Goal: Transaction & Acquisition: Purchase product/service

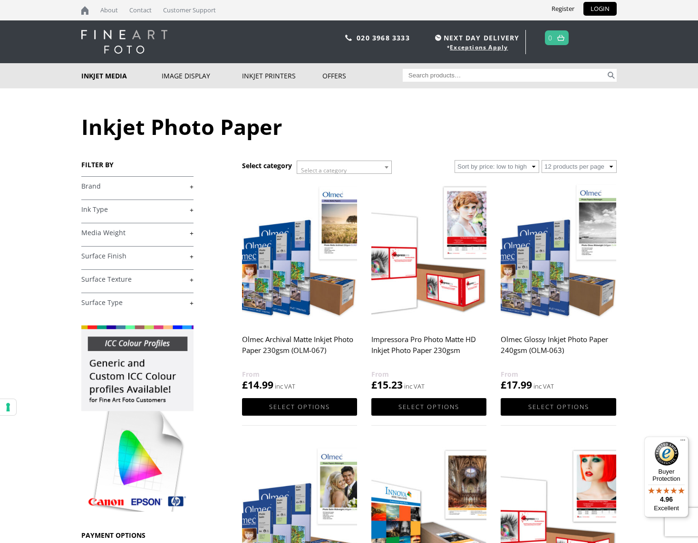
click at [192, 303] on link "+" at bounding box center [137, 302] width 112 height 9
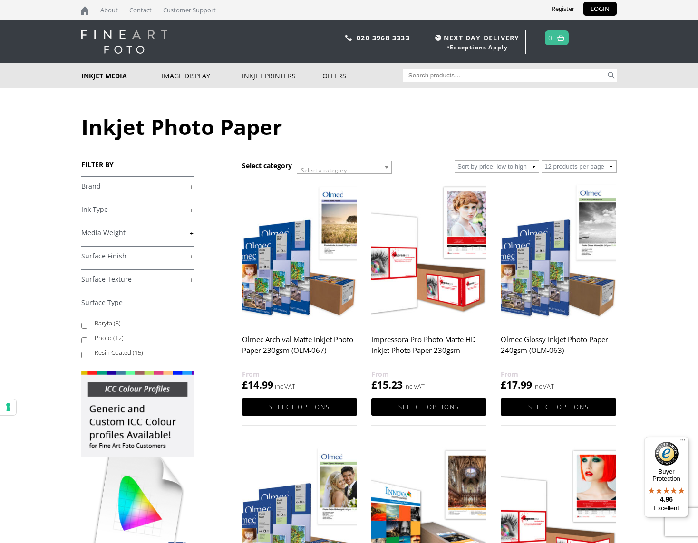
click at [84, 326] on input "Baryta (5)" at bounding box center [84, 326] width 6 height 6
checkbox input "true"
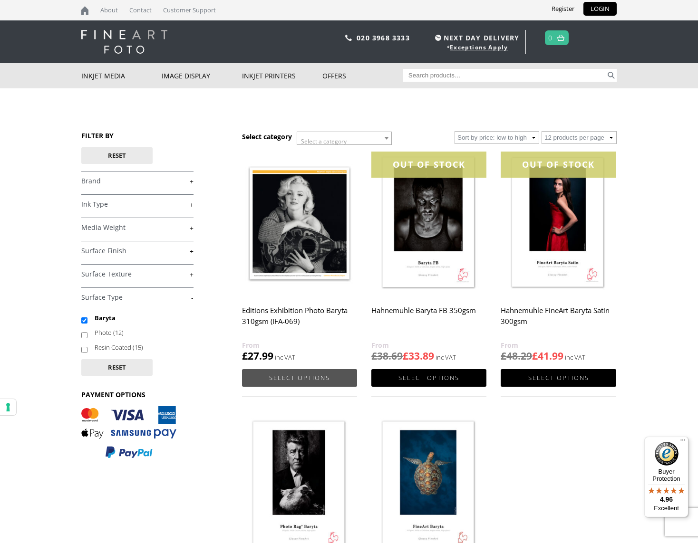
click at [292, 378] on link "Select options" at bounding box center [299, 378] width 115 height 18
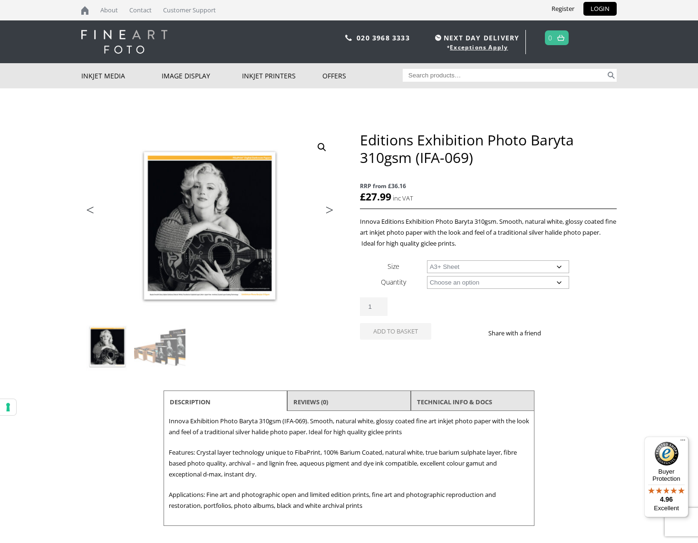
select select "a3-sheet-2"
select select "25-sheets"
select select "a3-sheet-2"
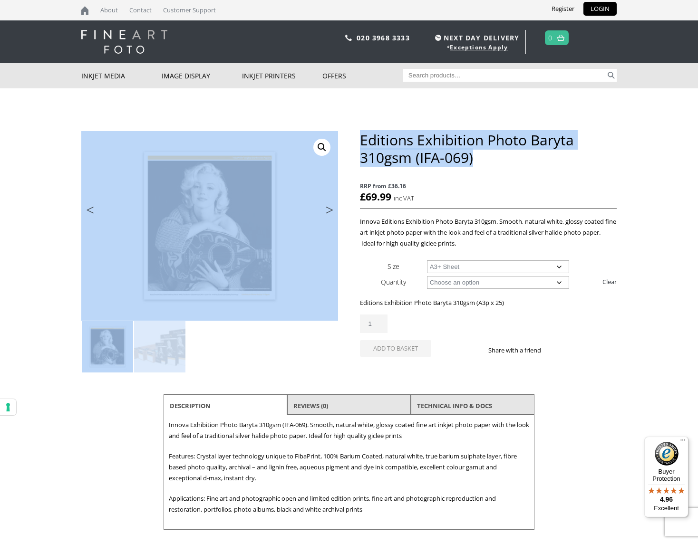
drag, startPoint x: 358, startPoint y: 138, endPoint x: 479, endPoint y: 164, distance: 123.9
click at [479, 164] on div "🔍 Previous Next Editions Exhibition Photo Baryta 310gsm (IFA-069) RRP from £36.…" at bounding box center [348, 330] width 535 height 399
click at [480, 164] on h1 "Editions Exhibition Photo Baryta 310gsm (IFA-069)" at bounding box center [488, 148] width 257 height 35
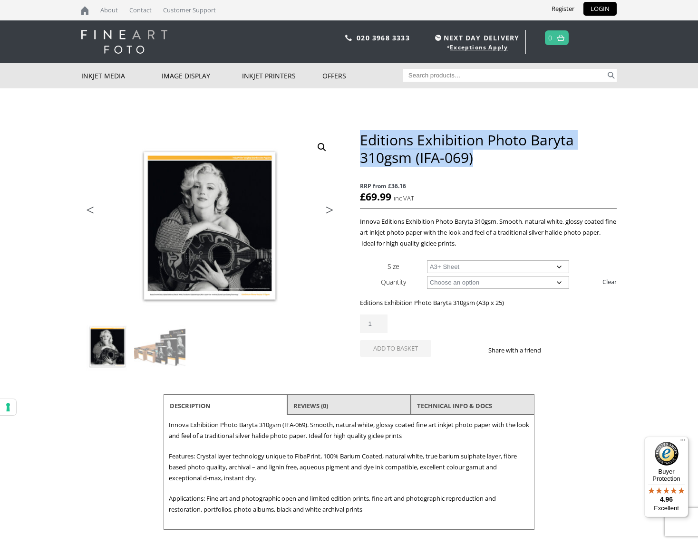
drag, startPoint x: 475, startPoint y: 161, endPoint x: 361, endPoint y: 133, distance: 117.8
click at [361, 133] on h1 "Editions Exhibition Photo Baryta 310gsm (IFA-069)" at bounding box center [488, 148] width 257 height 35
click at [203, 10] on link "Customer Support" at bounding box center [189, 10] width 62 height 20
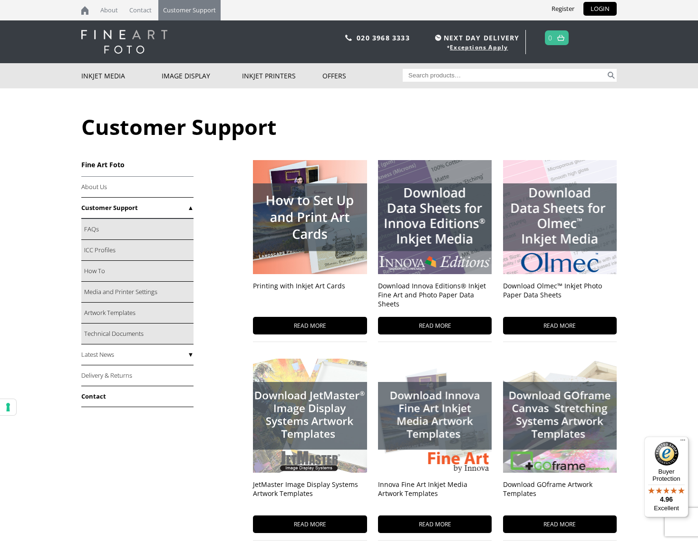
click at [96, 399] on link "Contact" at bounding box center [137, 396] width 112 height 21
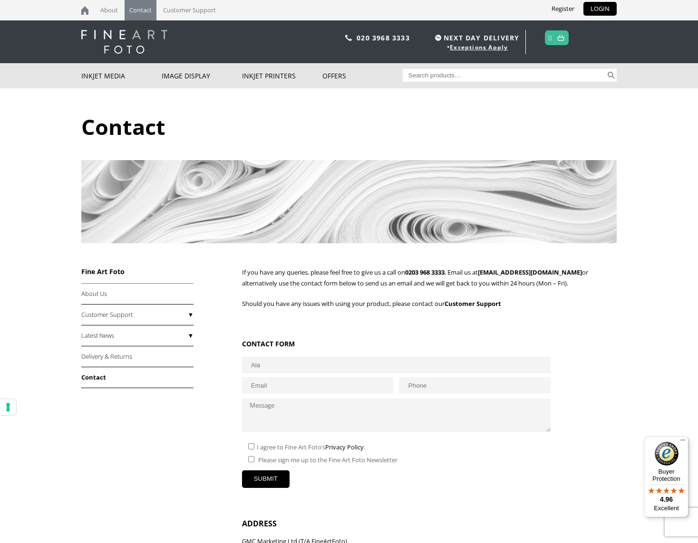
type input "Alan"
type input "Alan Jackson"
type input "[PERSON_NAME][EMAIL_ADDRESS][DOMAIN_NAME]"
drag, startPoint x: 446, startPoint y: 384, endPoint x: 403, endPoint y: 383, distance: 42.3
type input "07"
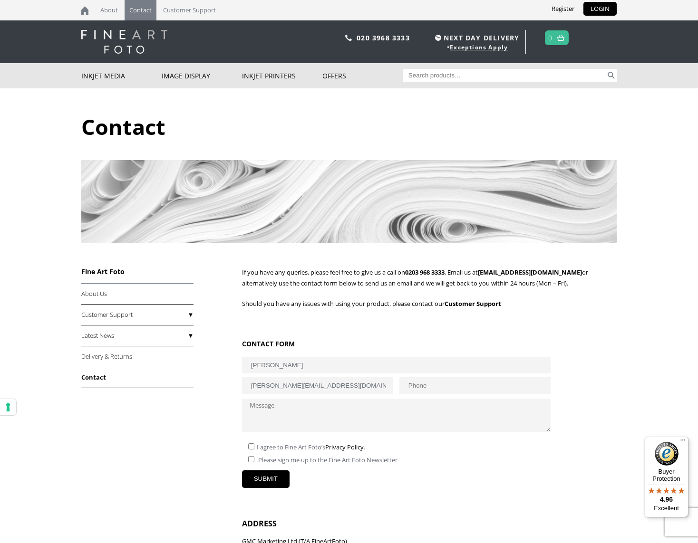
type input "07305323941"
click at [333, 410] on textarea at bounding box center [396, 415] width 308 height 33
click at [252, 444] on input"] "checkbox" at bounding box center [251, 446] width 6 height 6
checkbox input"] "true"
click at [268, 404] on textarea at bounding box center [396, 415] width 308 height 33
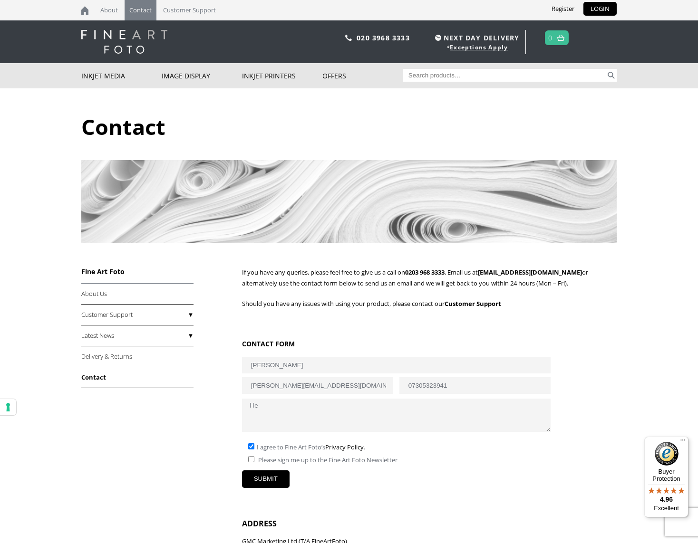
type textarea "H"
paste textarea "CB-09"
click at [278, 410] on textarea "I'm trying to order: Editions 310gsm Baryta A3+ paper but can't add it to the s…" at bounding box center [396, 415] width 308 height 33
click at [363, 411] on textarea "I'm trying to order: Editions 310gsm Baryta A3+ paper but can't add it to the s…" at bounding box center [396, 415] width 308 height 33
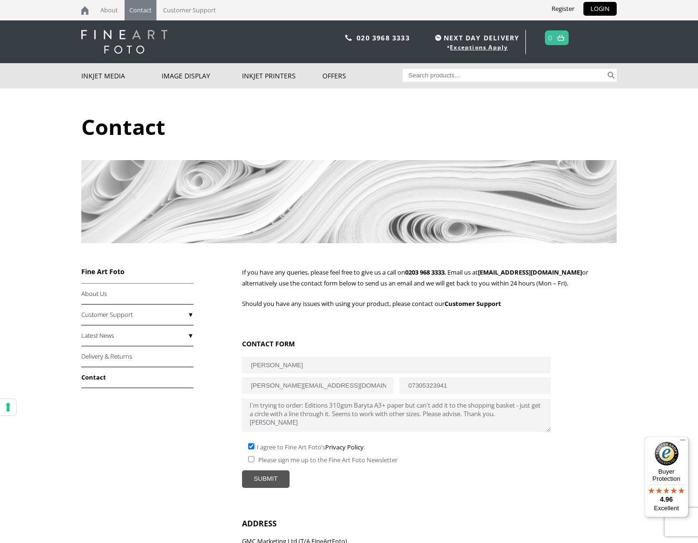
type textarea "I'm trying to order: Editions 310gsm Baryta A3+ paper but can't add it to the s…"
click at [268, 471] on input "SUBMIT" at bounding box center [266, 479] width 48 height 18
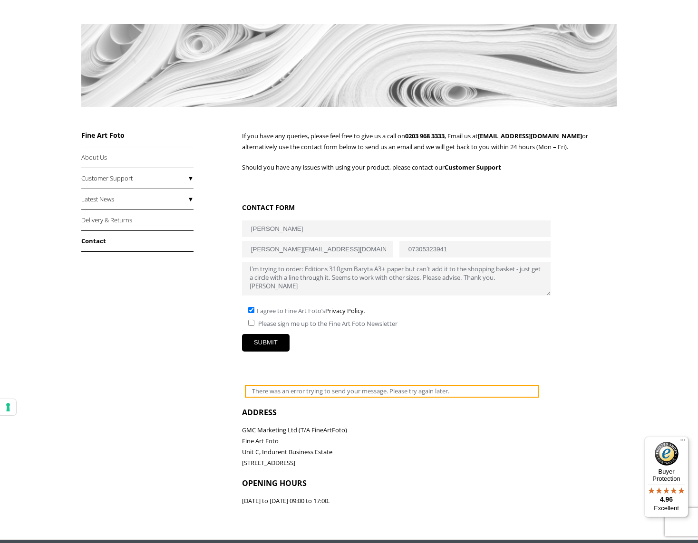
scroll to position [141, 0]
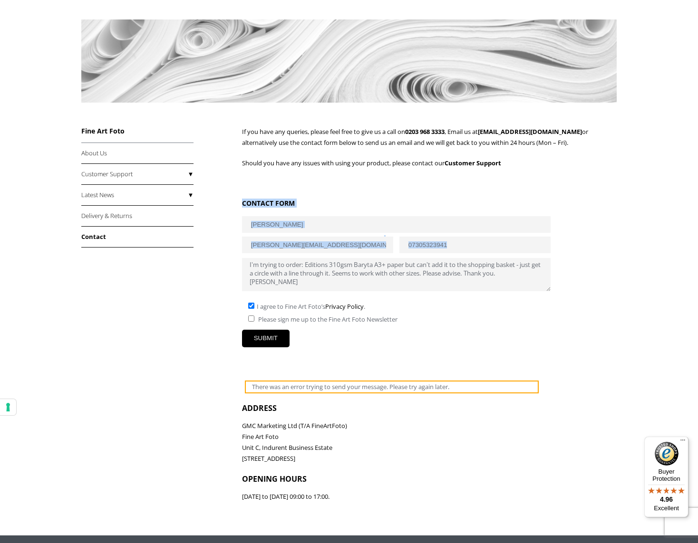
drag, startPoint x: 243, startPoint y: 201, endPoint x: 448, endPoint y: 294, distance: 224.2
click at [448, 294] on form "CONTACT FORM Alan Jackson alan.jackson2012@virginmedia.com 07305323941 I'm tryi…" at bounding box center [392, 296] width 300 height 195
copy form "CONTACT FORM"
click at [535, 132] on link "sales@fineartfoto.co.uk" at bounding box center [530, 131] width 104 height 9
click at [527, 324] on div "SUBMIT" at bounding box center [392, 346] width 300 height 45
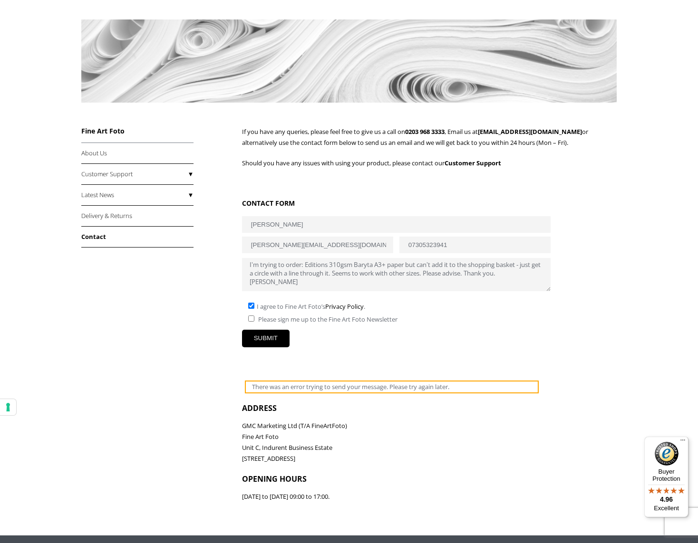
drag, startPoint x: 249, startPoint y: 261, endPoint x: 321, endPoint y: 285, distance: 76.5
click at [321, 285] on textarea "I'm trying to order: Editions 310gsm Baryta A3+ paper but can't add it to the s…" at bounding box center [396, 274] width 308 height 33
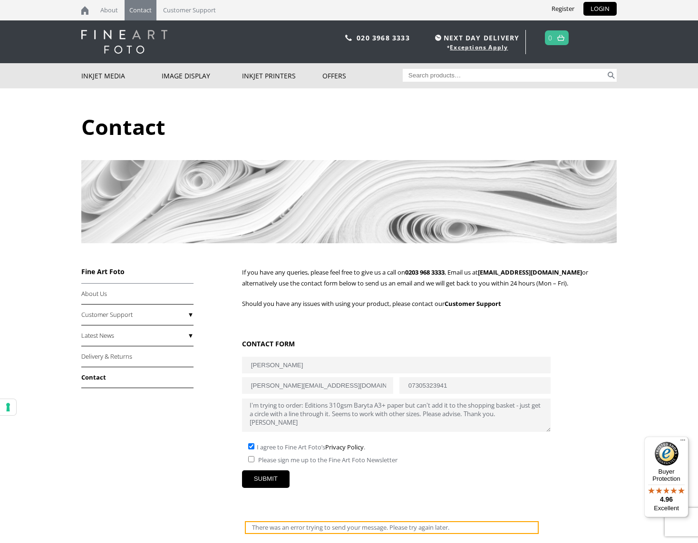
scroll to position [0, 0]
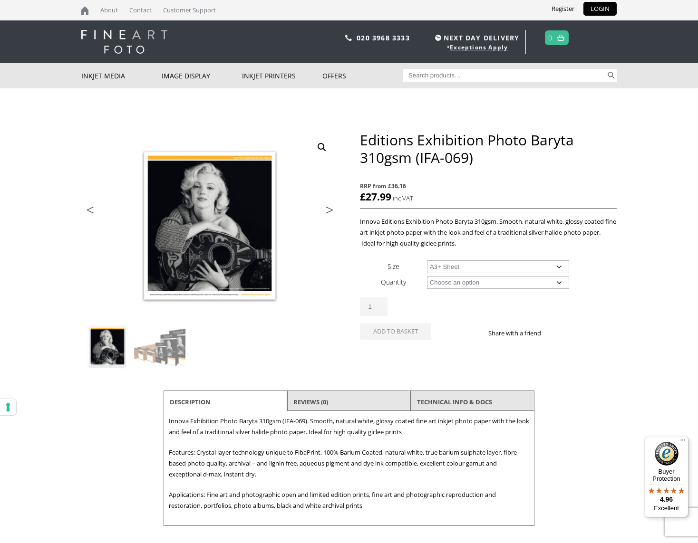
select select "a3-sheet-2"
select select "25-sheets"
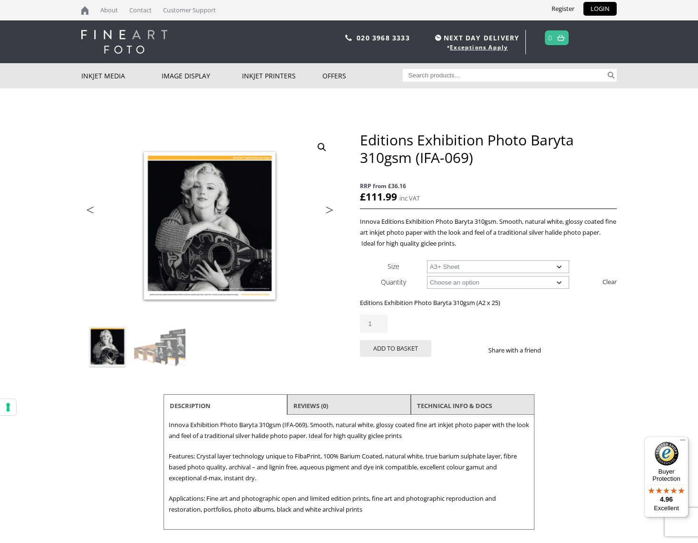
select select "a3-sheet-2"
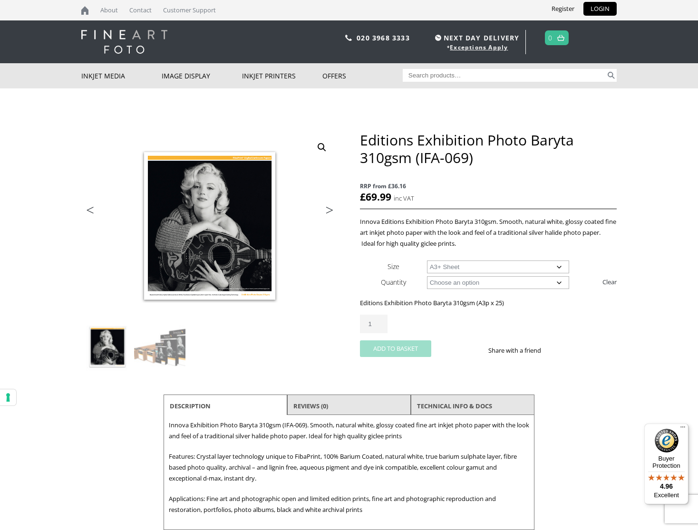
click at [393, 349] on button "Add to basket" at bounding box center [395, 348] width 71 height 17
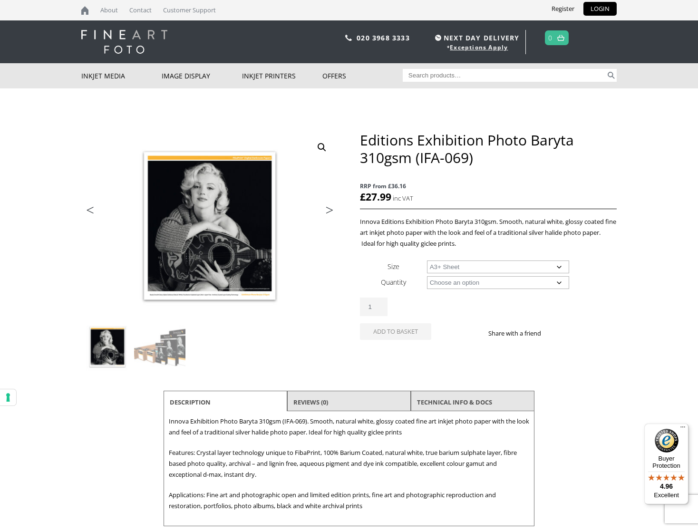
select select "a3-sheet-2"
select select "25-sheets"
select select "a3-sheet-2"
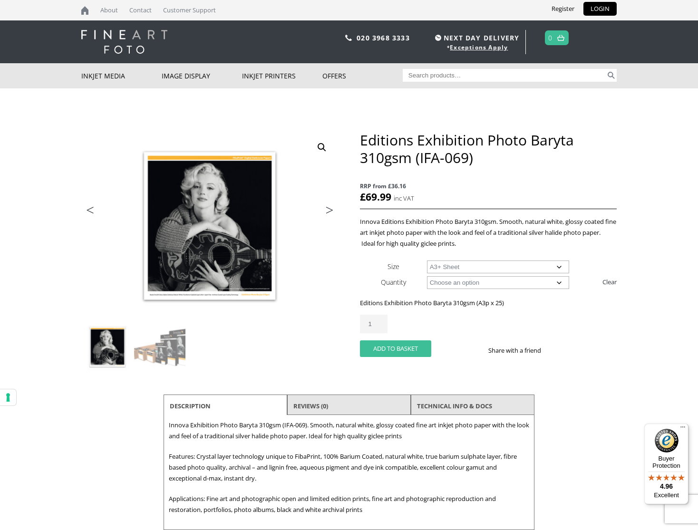
click at [413, 347] on button "Add to basket" at bounding box center [395, 348] width 71 height 17
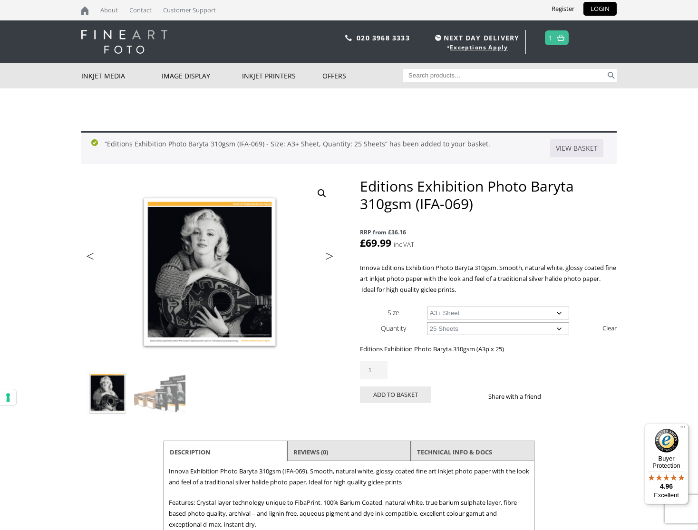
select select "a2-sheet"
click at [406, 396] on button "Add to basket" at bounding box center [395, 394] width 71 height 17
click at [555, 40] on span "2" at bounding box center [557, 37] width 24 height 15
click at [561, 36] on img at bounding box center [560, 38] width 7 height 6
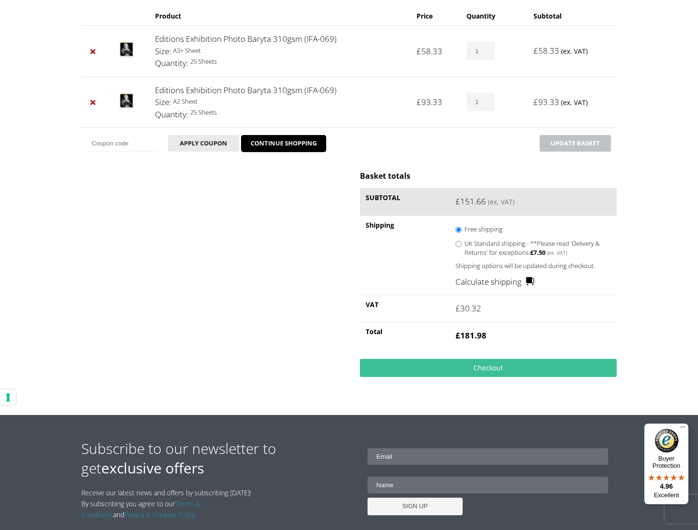
scroll to position [156, 0]
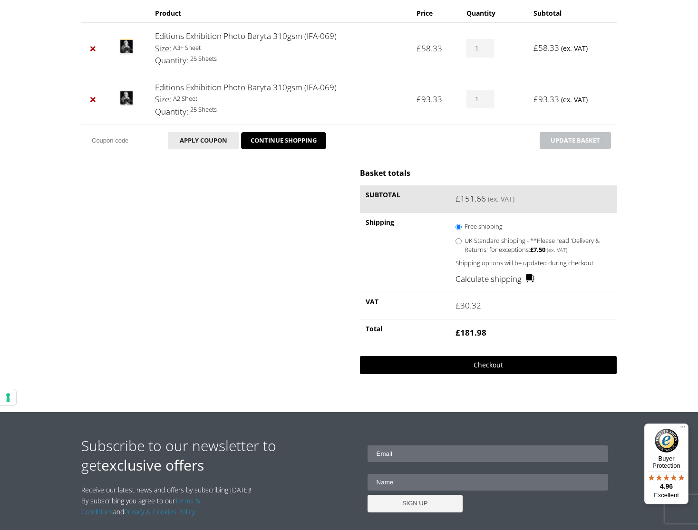
click at [486, 364] on link "Checkout" at bounding box center [488, 365] width 257 height 18
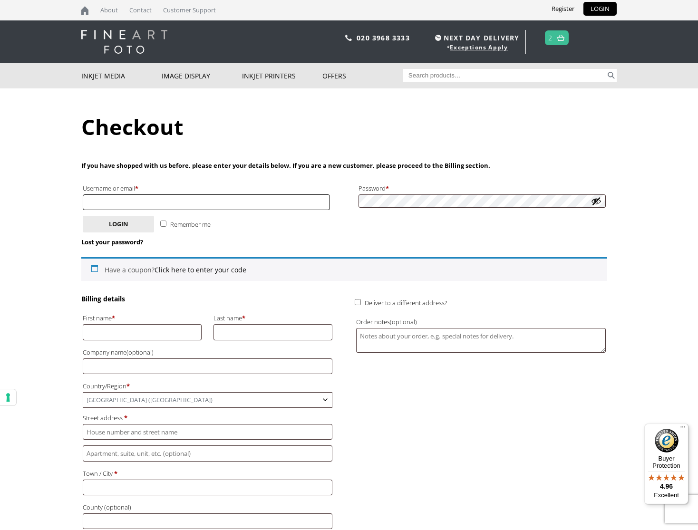
type input "[PERSON_NAME][EMAIL_ADDRESS][DOMAIN_NAME]"
click at [596, 202] on button "Show password" at bounding box center [596, 201] width 10 height 10
click at [596, 202] on button "Hide password" at bounding box center [596, 201] width 10 height 10
click at [141, 223] on button "Login" at bounding box center [118, 224] width 71 height 17
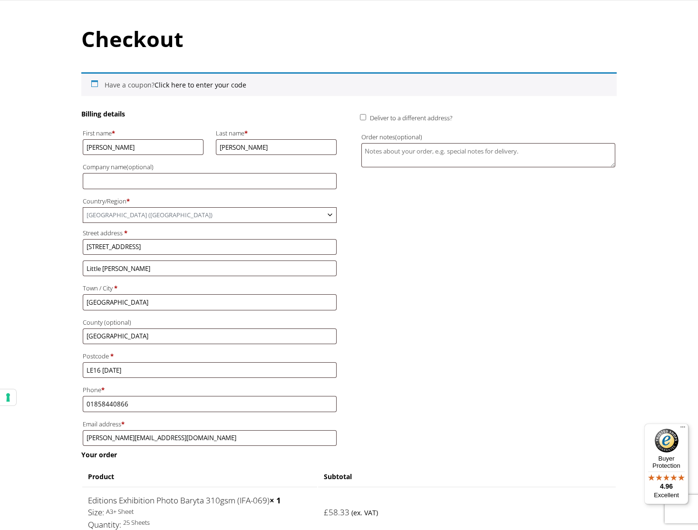
scroll to position [89, 0]
drag, startPoint x: 123, startPoint y: 384, endPoint x: 73, endPoint y: 386, distance: 49.9
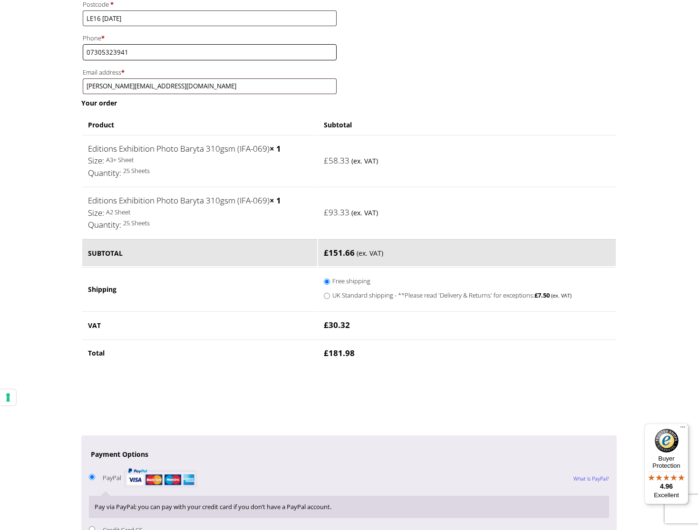
scroll to position [440, 0]
type input "07305323941"
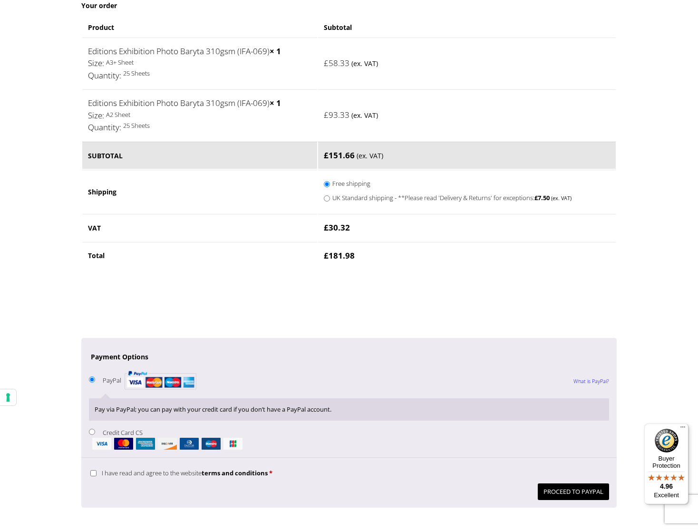
scroll to position [537, 0]
click at [92, 470] on input "I have read and agree to the website terms and conditions *" at bounding box center [93, 473] width 6 height 6
checkbox input "true"
click at [562, 483] on button "Proceed to PayPal" at bounding box center [572, 491] width 71 height 17
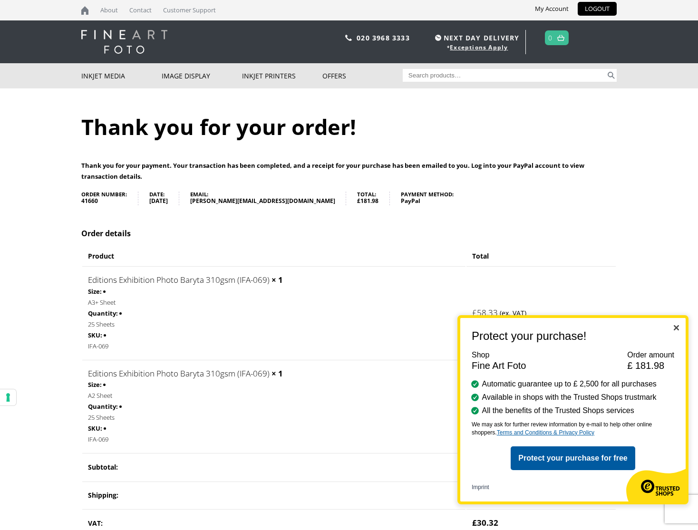
click at [677, 327] on img "Close" at bounding box center [675, 327] width 5 height 5
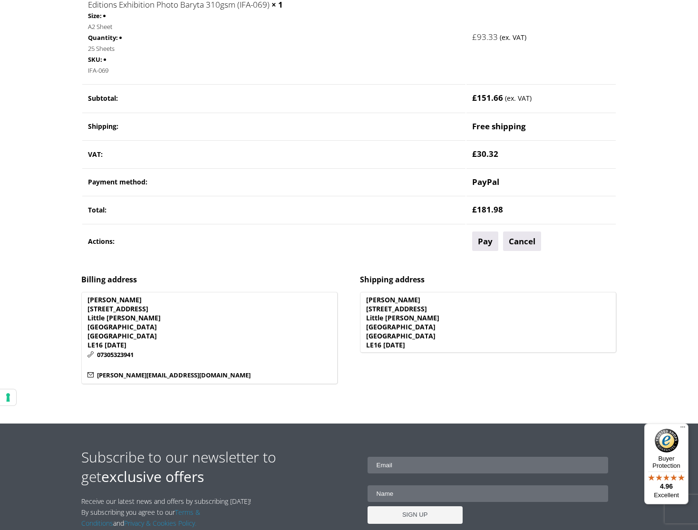
scroll to position [369, 0]
click at [482, 231] on link "Pay" at bounding box center [485, 240] width 26 height 19
